Goal: Transaction & Acquisition: Purchase product/service

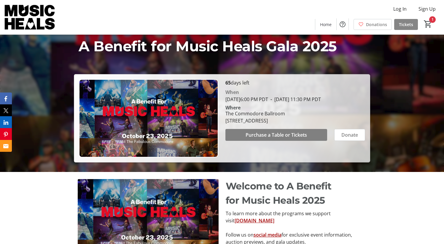
scroll to position [62, 0]
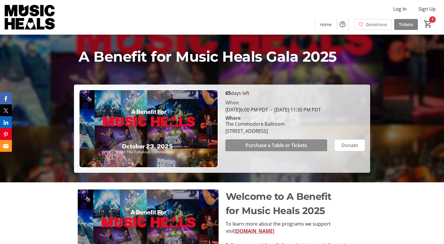
drag, startPoint x: 306, startPoint y: 154, endPoint x: 363, endPoint y: 151, distance: 56.2
click at [306, 149] on span "Purchase a Table or Tickets" at bounding box center [276, 145] width 61 height 7
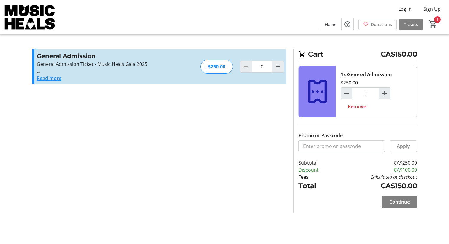
type input "1"
click at [326, 25] on span "Home" at bounding box center [331, 24] width 12 height 6
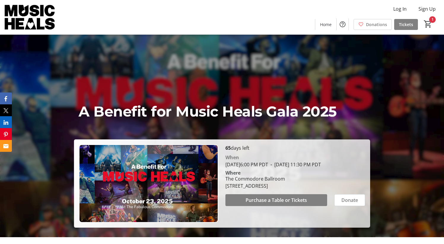
scroll to position [4, 0]
